Goal: Information Seeking & Learning: Learn about a topic

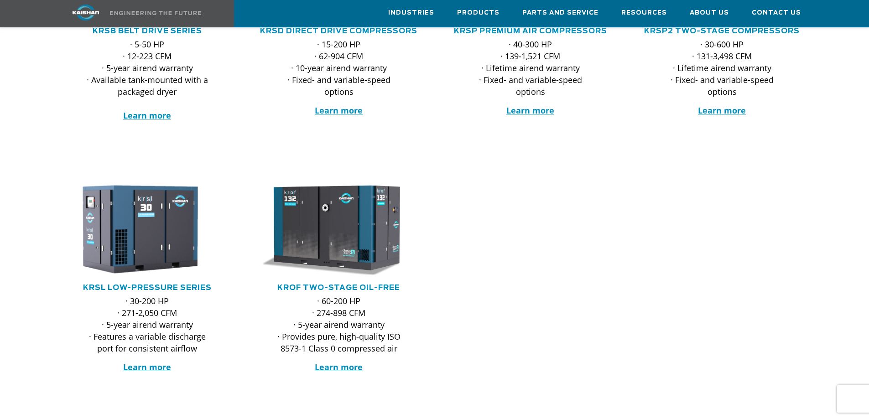
scroll to position [182, 0]
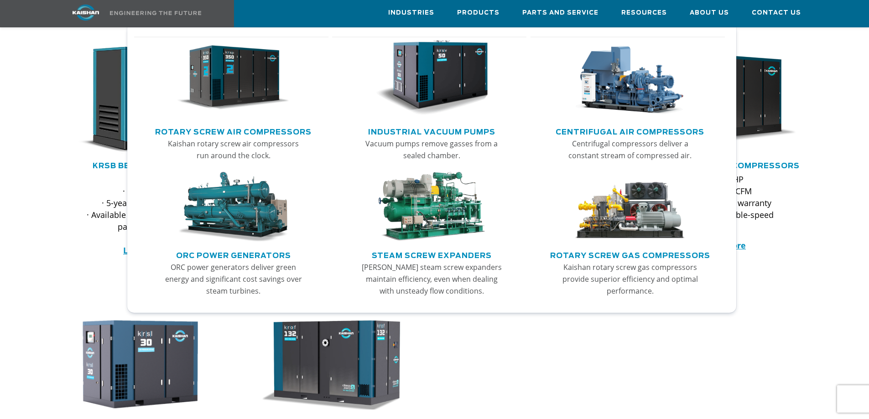
click at [256, 132] on link "Rotary Screw Air Compressors" at bounding box center [233, 131] width 156 height 14
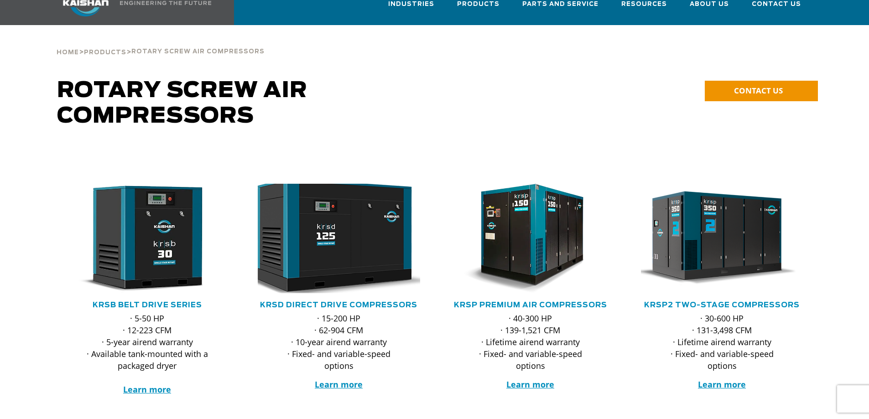
scroll to position [46, 0]
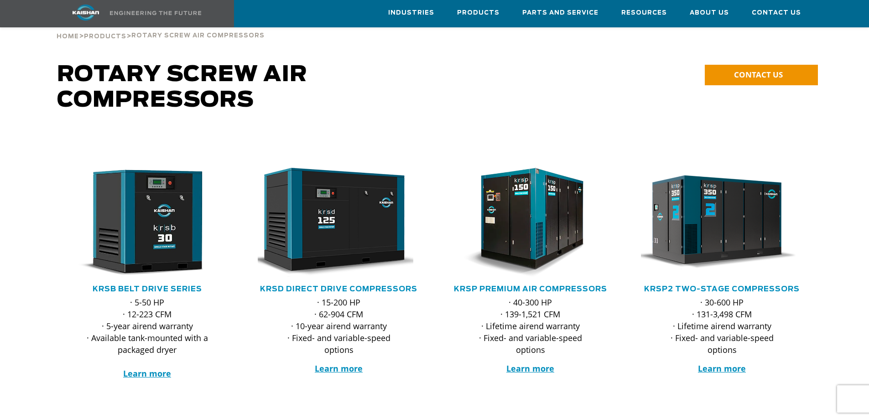
click at [344, 297] on p "· 15-200 HP · 62-904 CFM · 10-year airend warranty · Fixed- and variable-speed …" at bounding box center [339, 326] width 126 height 59
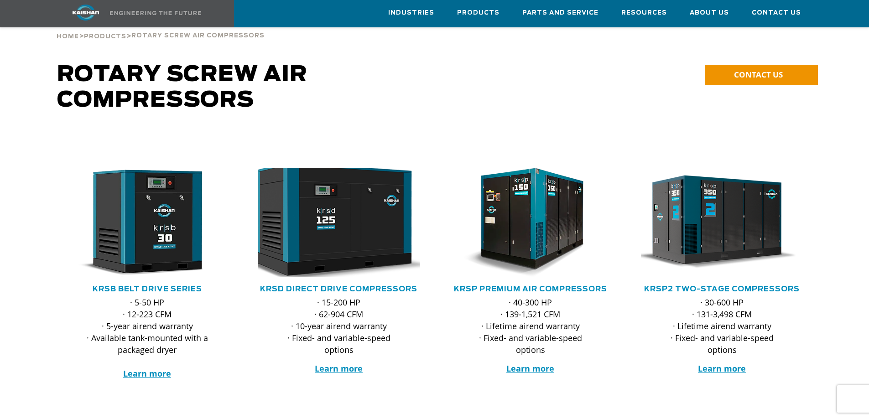
click at [341, 221] on img at bounding box center [332, 222] width 179 height 120
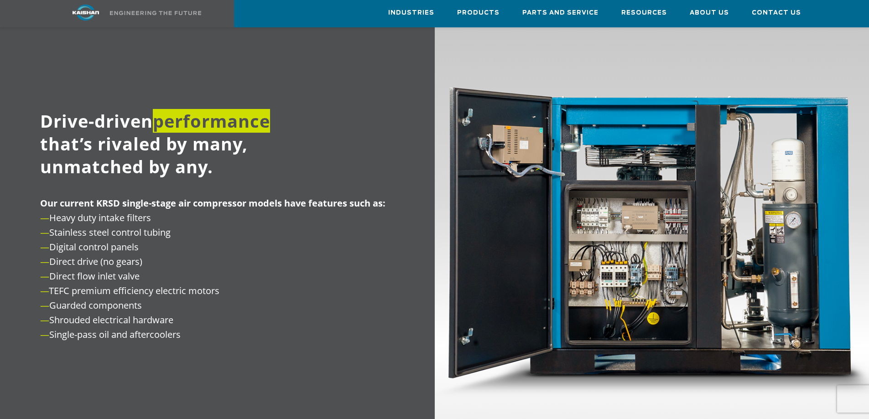
scroll to position [912, 0]
